Goal: Use online tool/utility: Utilize a website feature to perform a specific function

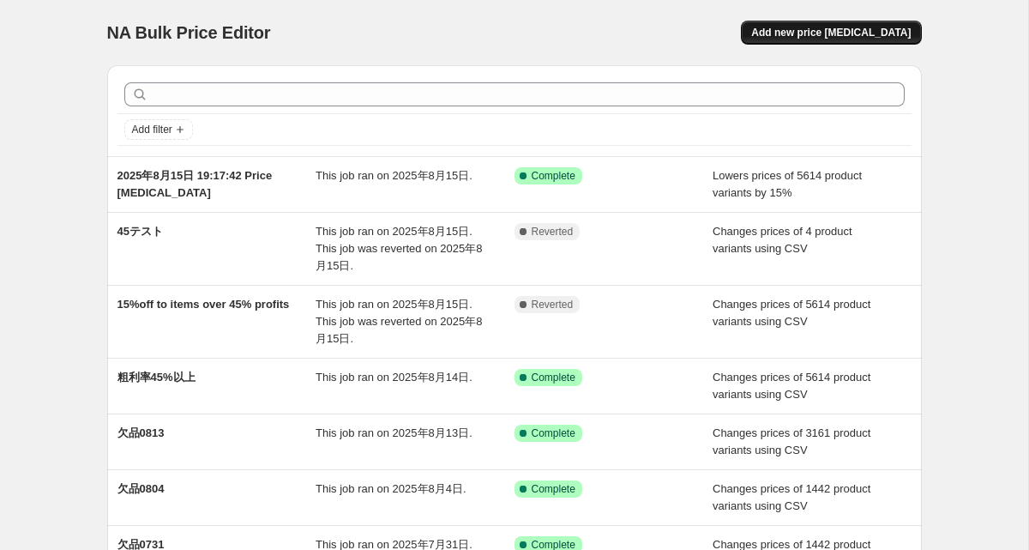
click at [814, 38] on span "Add new price [MEDICAL_DATA]" at bounding box center [831, 33] width 160 height 14
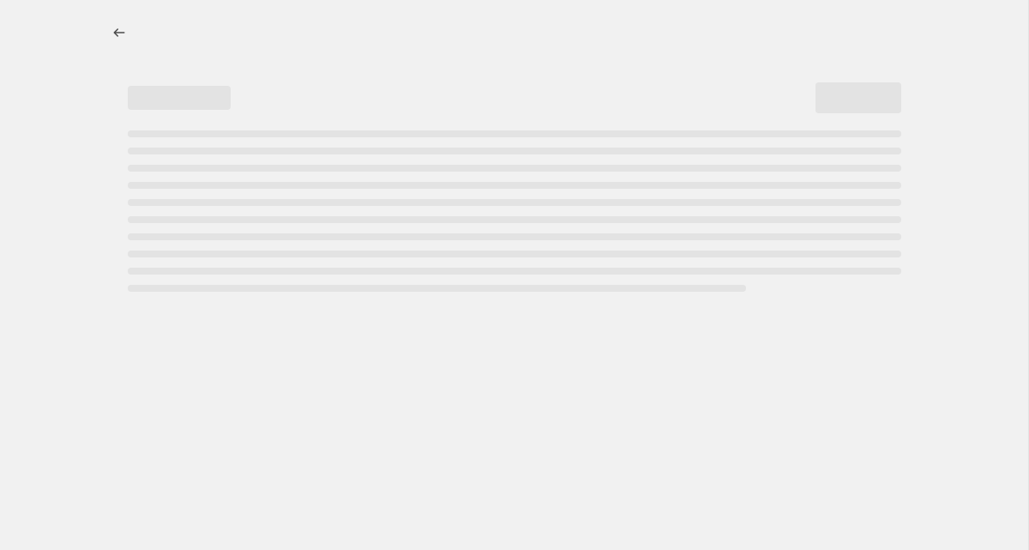
select select "percentage"
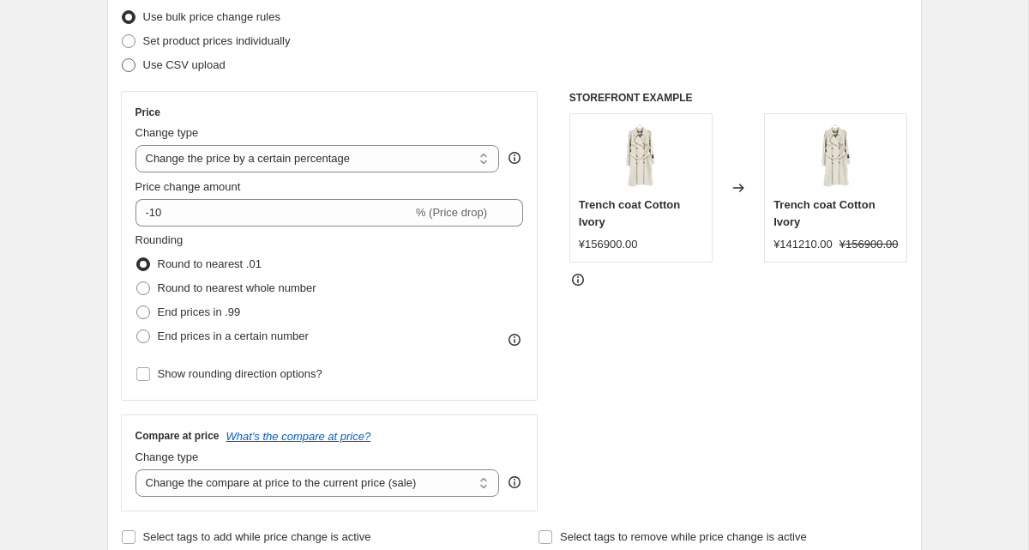
click at [166, 72] on span "Use CSV upload" at bounding box center [184, 65] width 82 height 17
click at [123, 59] on input "Use CSV upload" at bounding box center [122, 58] width 1 height 1
radio input "true"
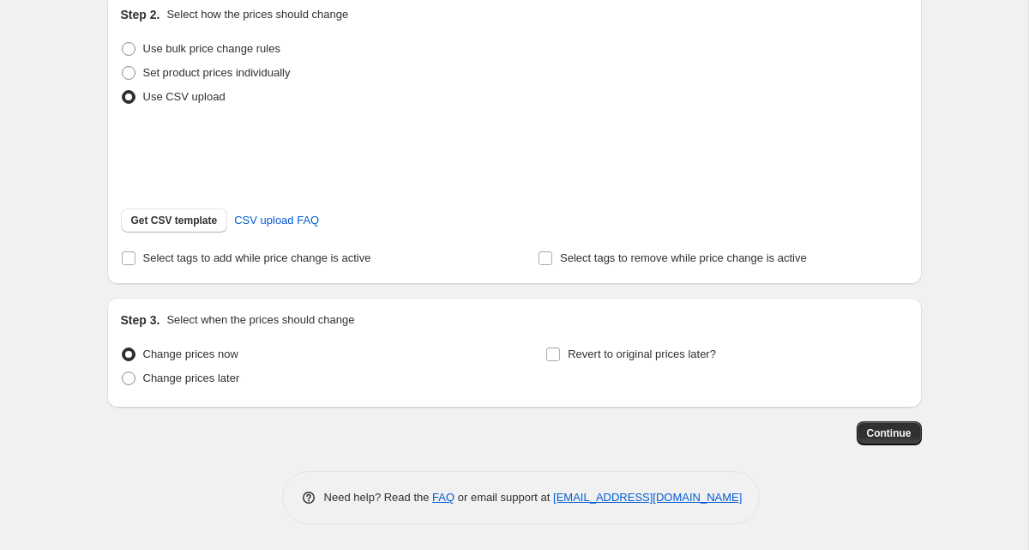
scroll to position [215, 0]
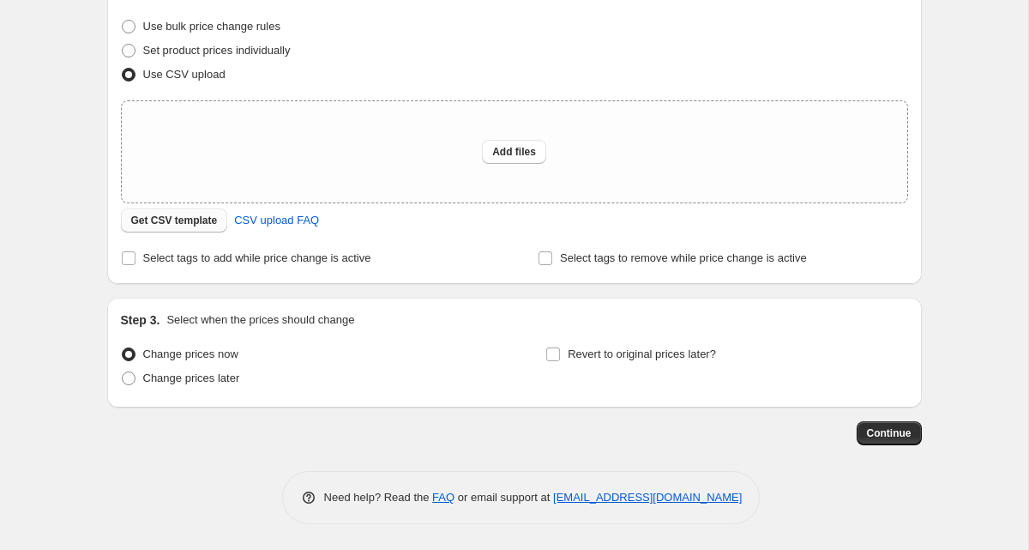
click at [168, 218] on span "Get CSV template" at bounding box center [174, 221] width 87 height 14
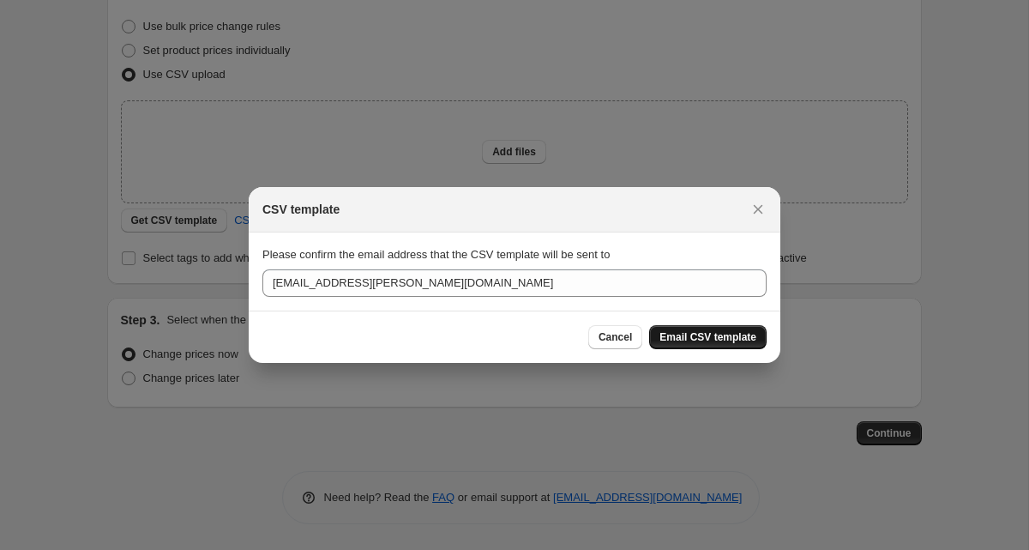
click at [689, 334] on span "Email CSV template" at bounding box center [707, 337] width 97 height 14
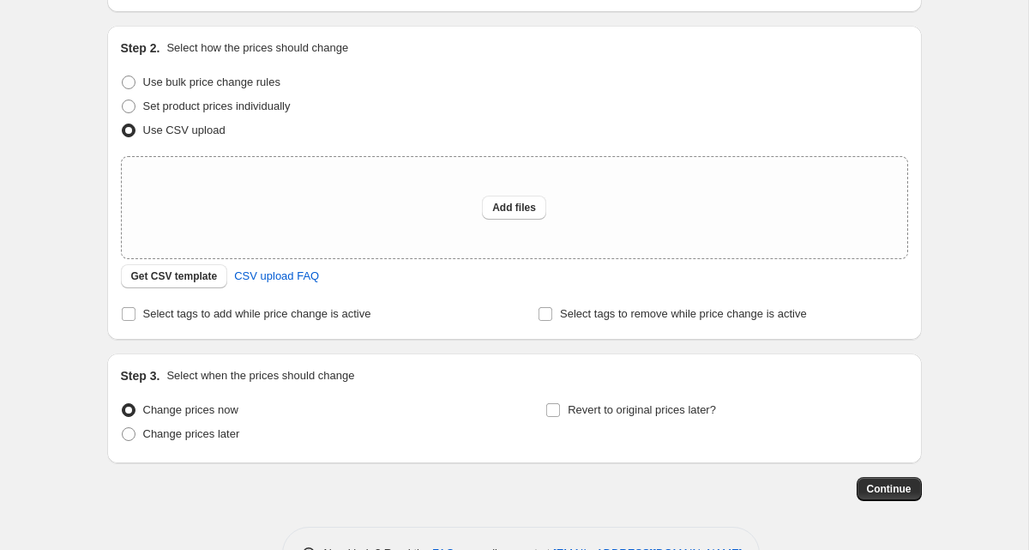
scroll to position [147, 0]
